Goal: Navigation & Orientation: Go to known website

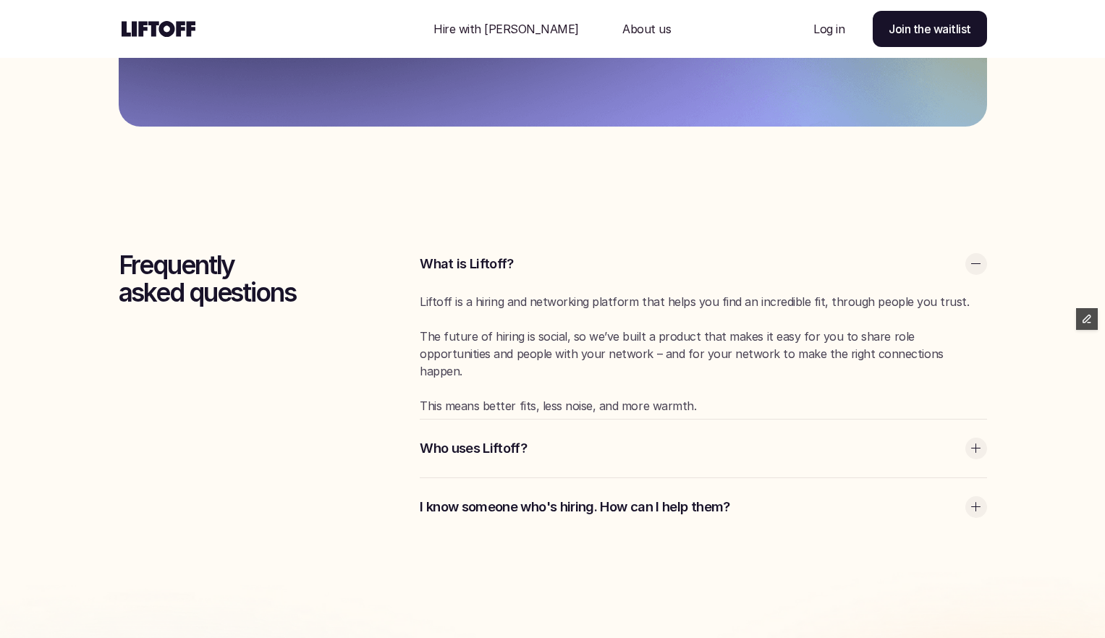
scroll to position [3835, 0]
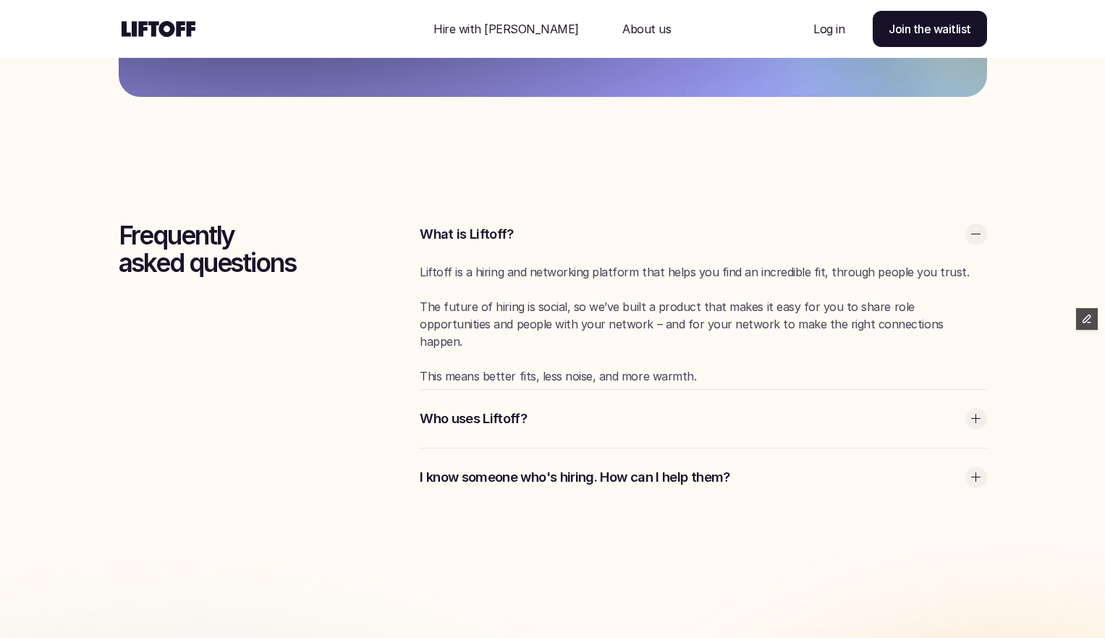
click at [968, 420] on div at bounding box center [976, 419] width 22 height 22
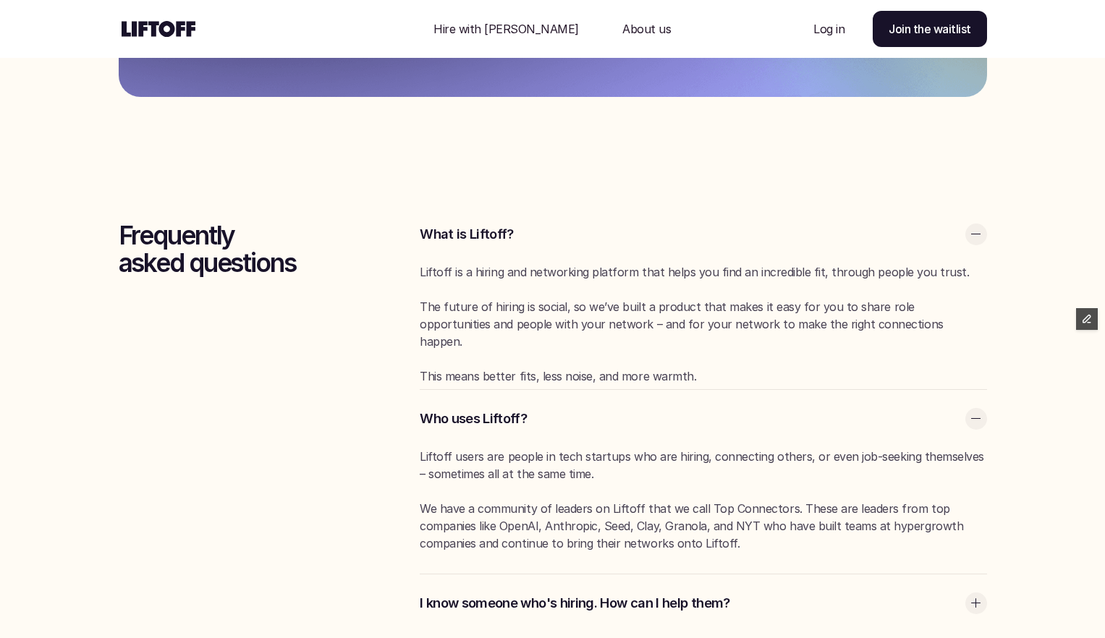
click at [977, 601] on div at bounding box center [976, 604] width 22 height 22
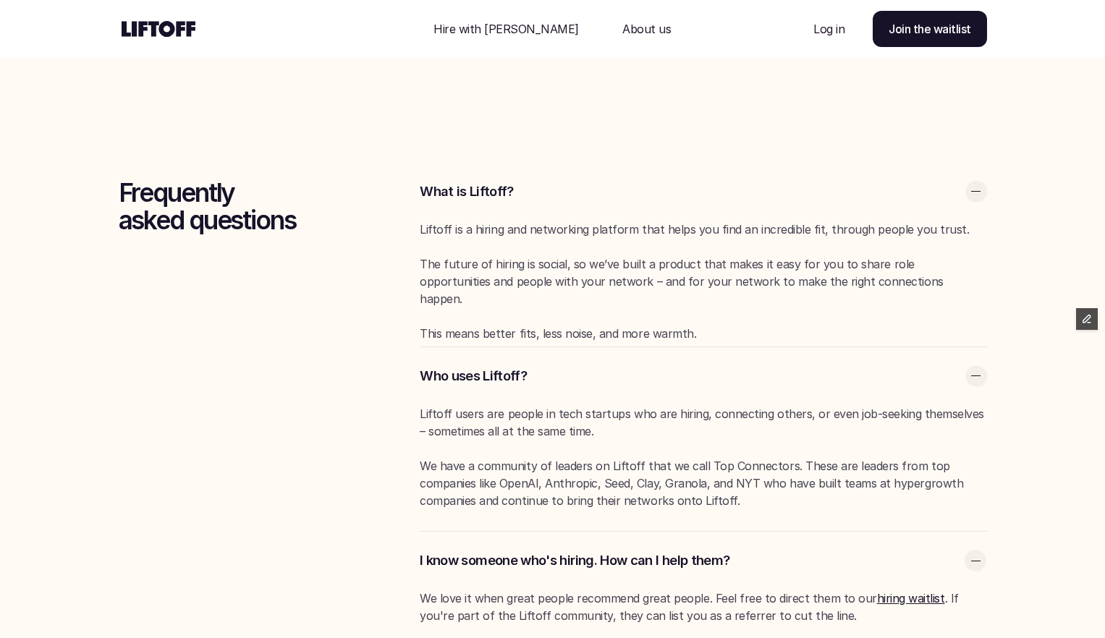
scroll to position [4089, 0]
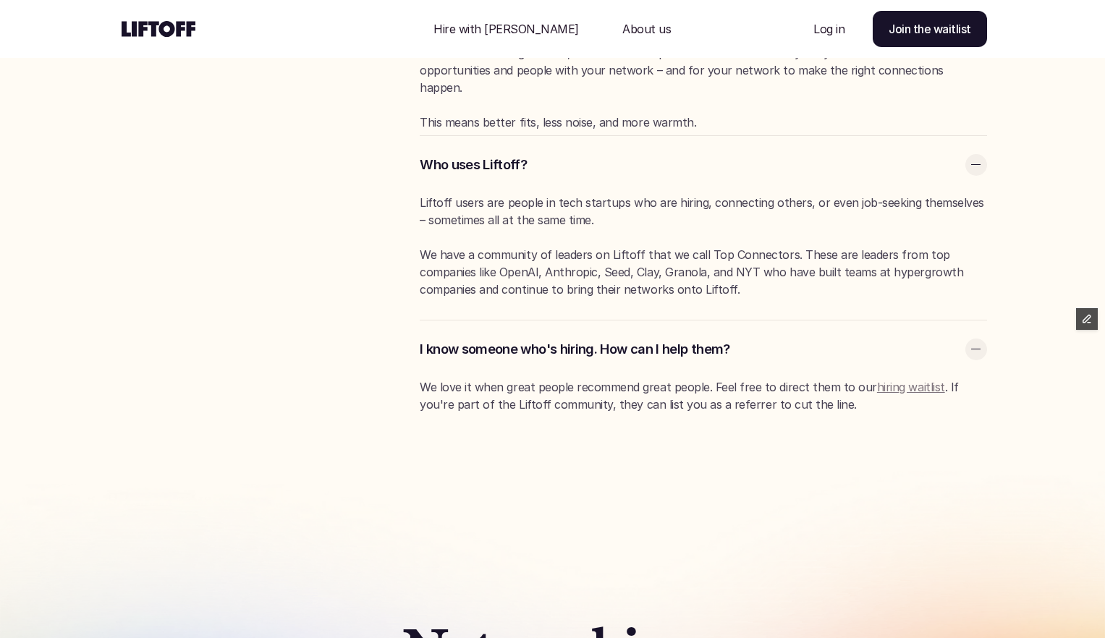
click at [911, 387] on link "hiring waitlist" at bounding box center [911, 387] width 68 height 14
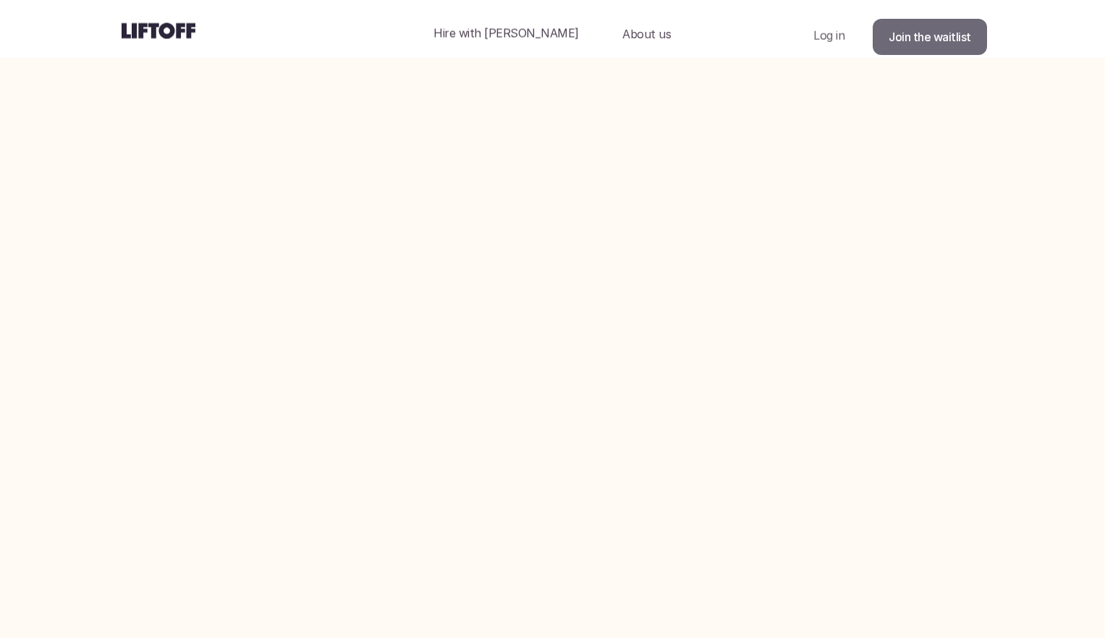
scroll to position [4089, 0]
